Goal: Task Accomplishment & Management: Manage account settings

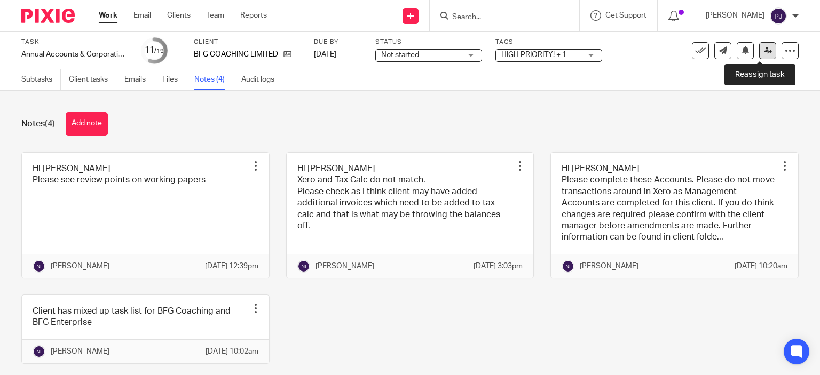
click at [764, 49] on icon at bounding box center [768, 50] width 8 height 8
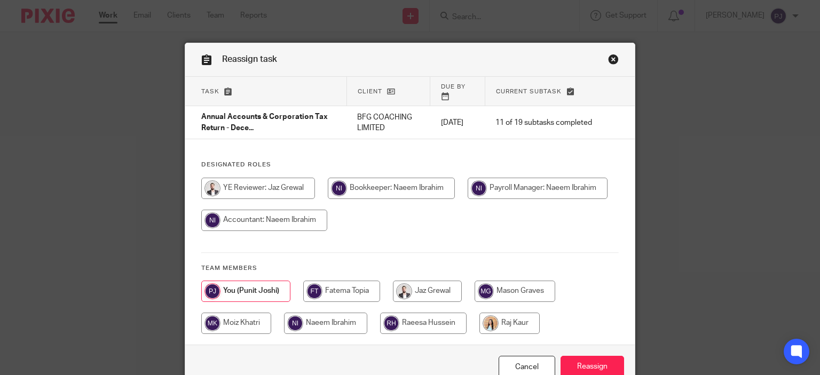
click at [608, 59] on link "Close this dialog window" at bounding box center [613, 61] width 11 height 14
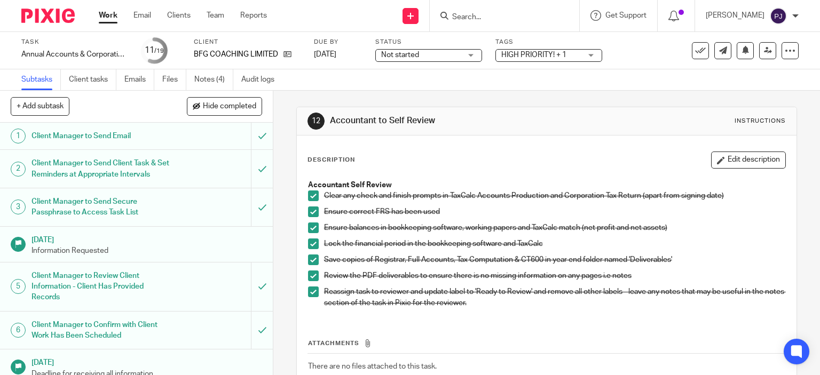
click at [517, 56] on span "HIGH PRIORITY! + 1" at bounding box center [533, 54] width 65 height 7
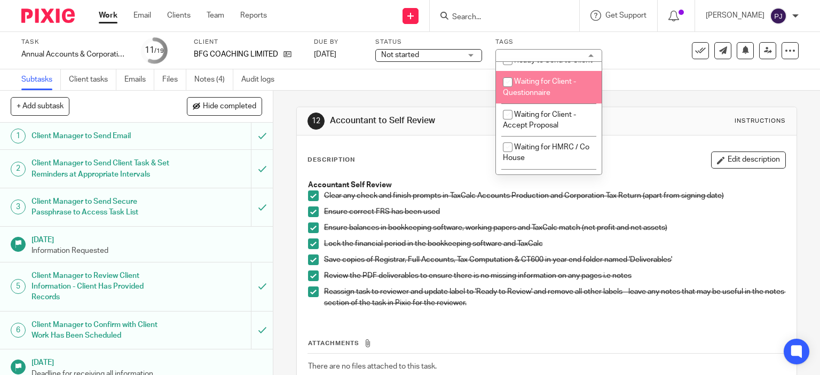
scroll to position [329, 0]
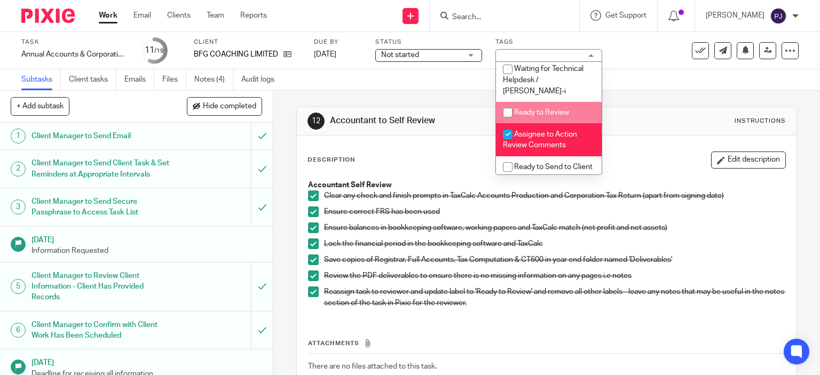
click at [521, 116] on span "Ready to Review" at bounding box center [541, 112] width 55 height 7
checkbox input "true"
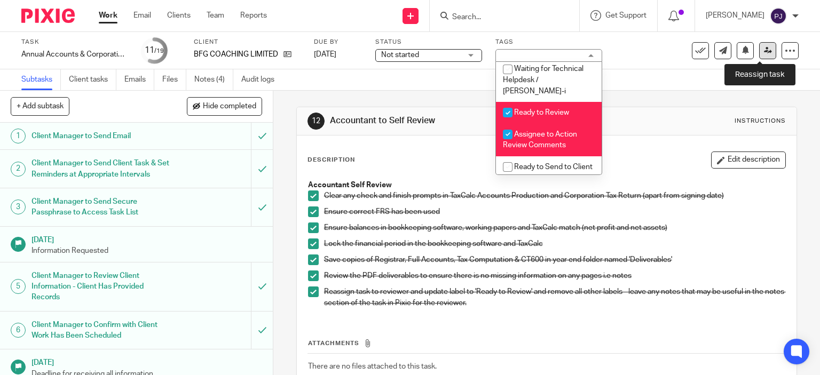
click at [764, 48] on icon at bounding box center [768, 50] width 8 height 8
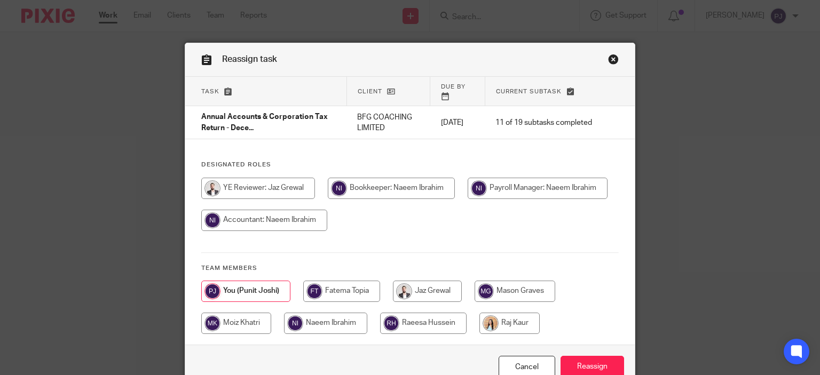
scroll to position [49, 0]
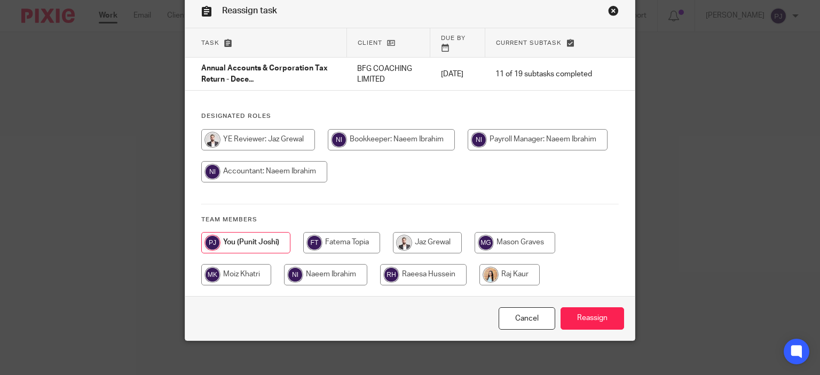
click at [331, 273] on input "radio" at bounding box center [325, 274] width 83 height 21
radio input "true"
click at [594, 321] on input "Reassign" at bounding box center [592, 318] width 64 height 23
